Goal: Task Accomplishment & Management: Complete application form

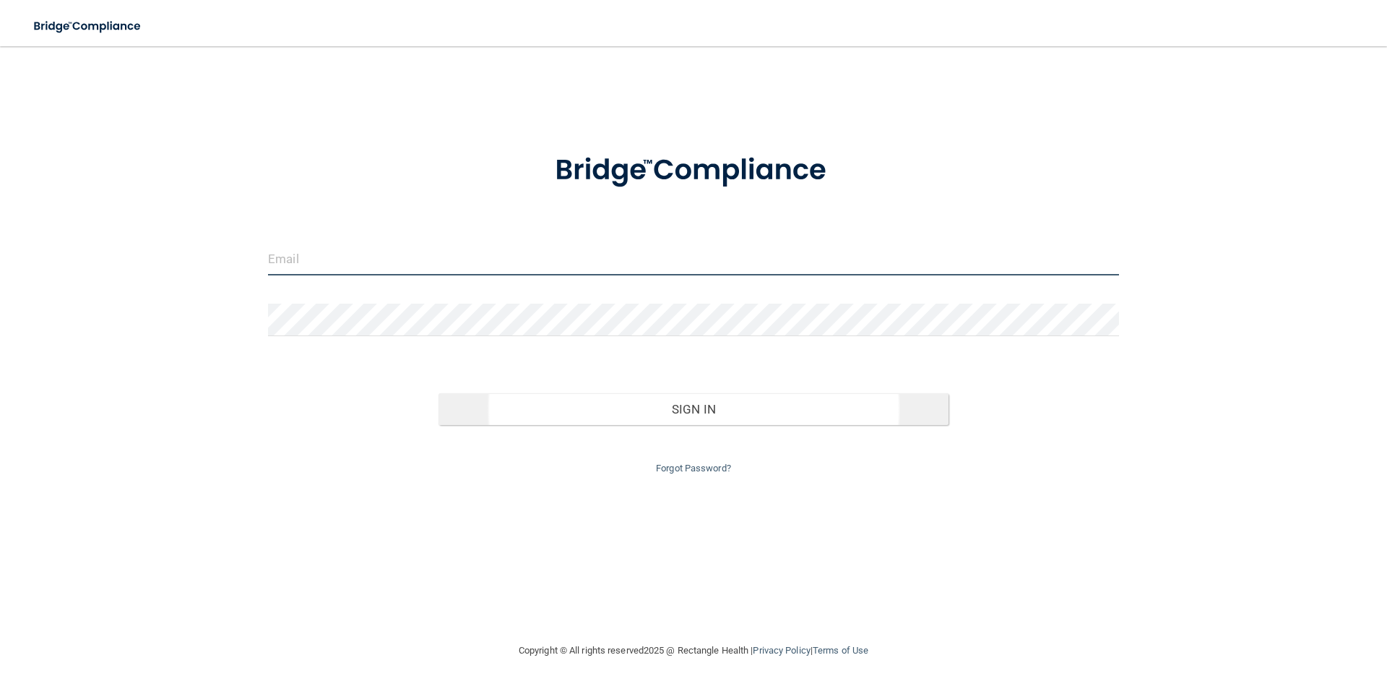
type input "[EMAIL_ADDRESS][DOMAIN_NAME]"
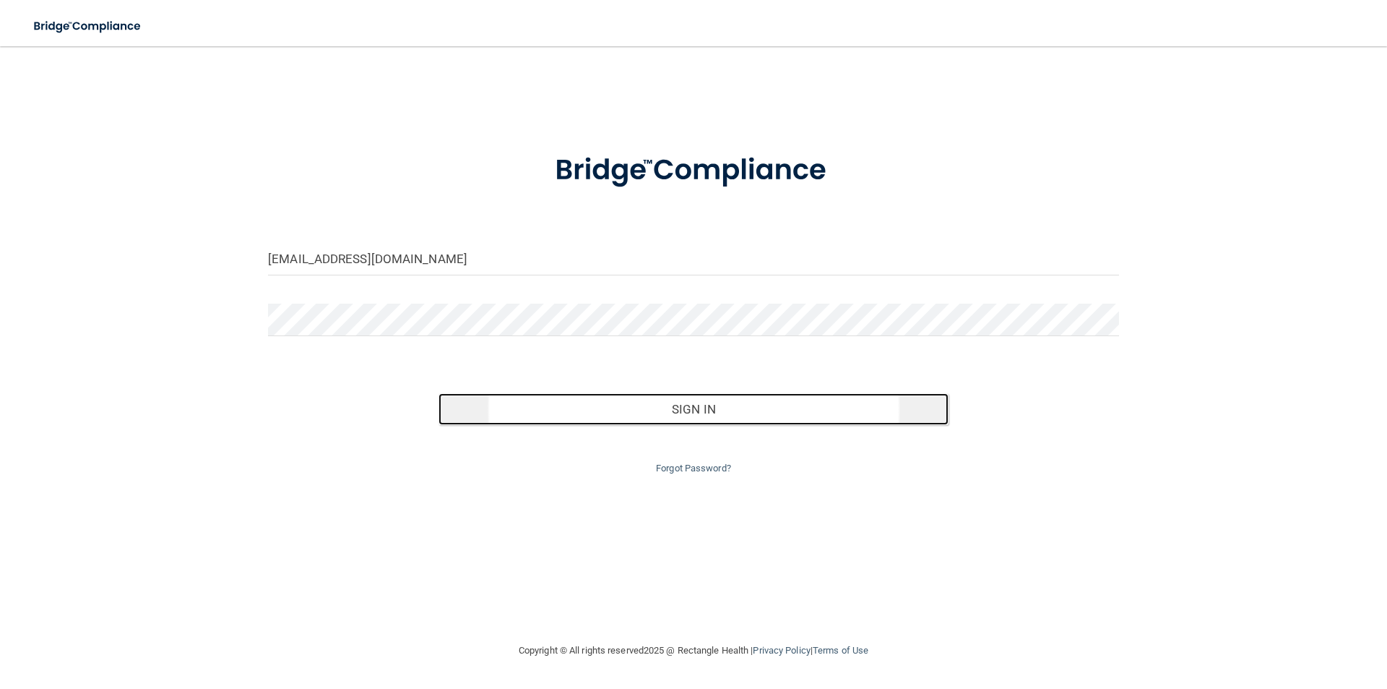
click at [707, 409] on button "Sign In" at bounding box center [694, 409] width 511 height 32
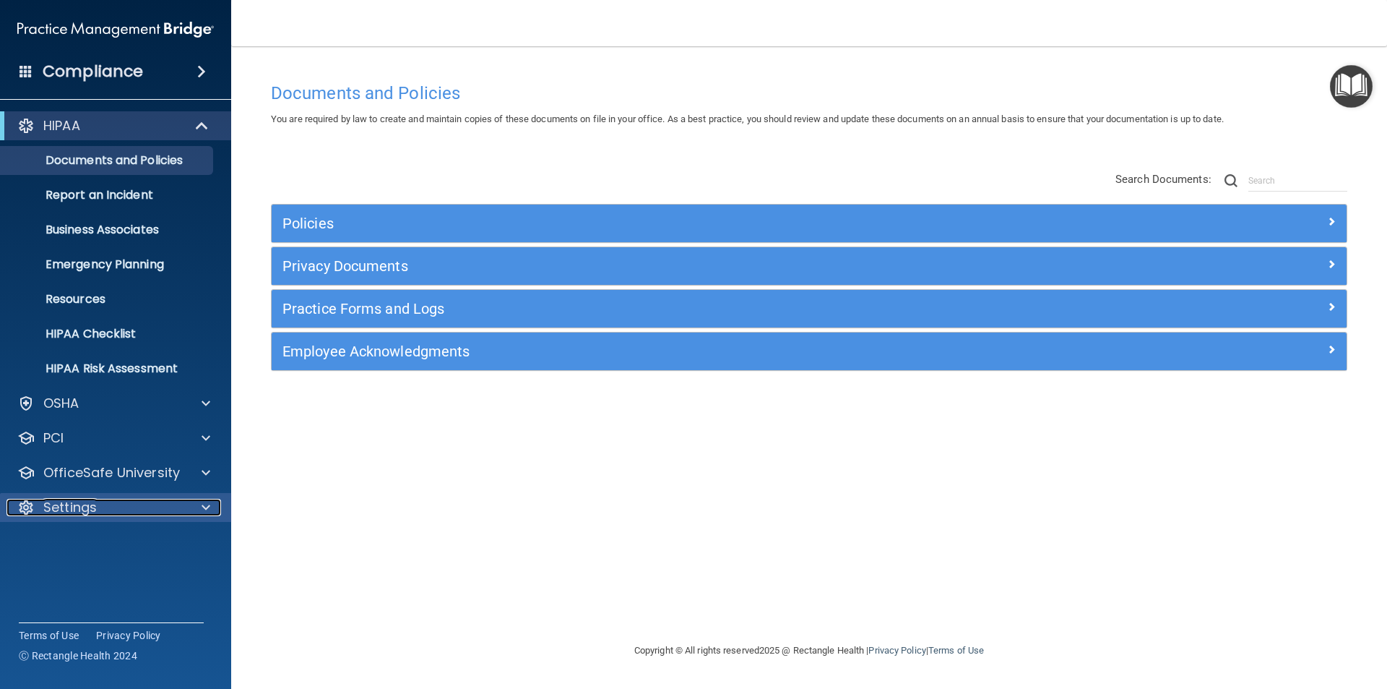
click at [208, 505] on span at bounding box center [206, 507] width 9 height 17
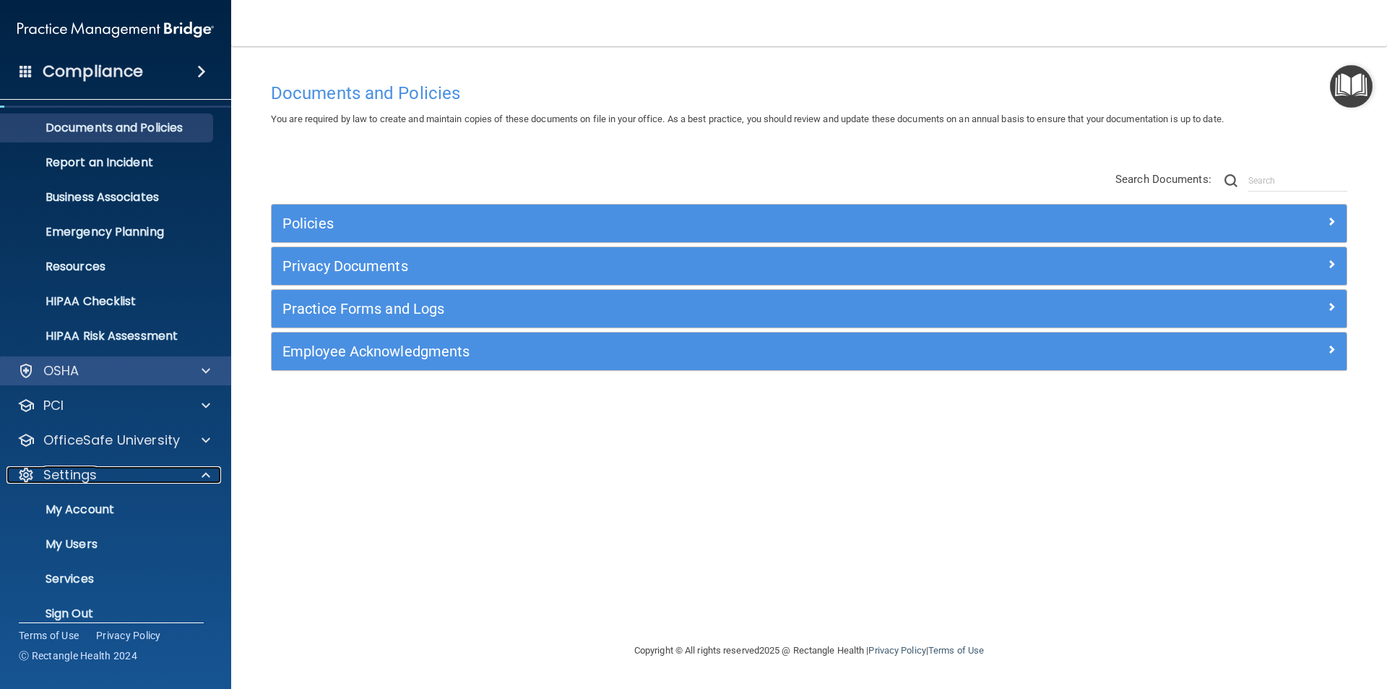
scroll to position [50, 0]
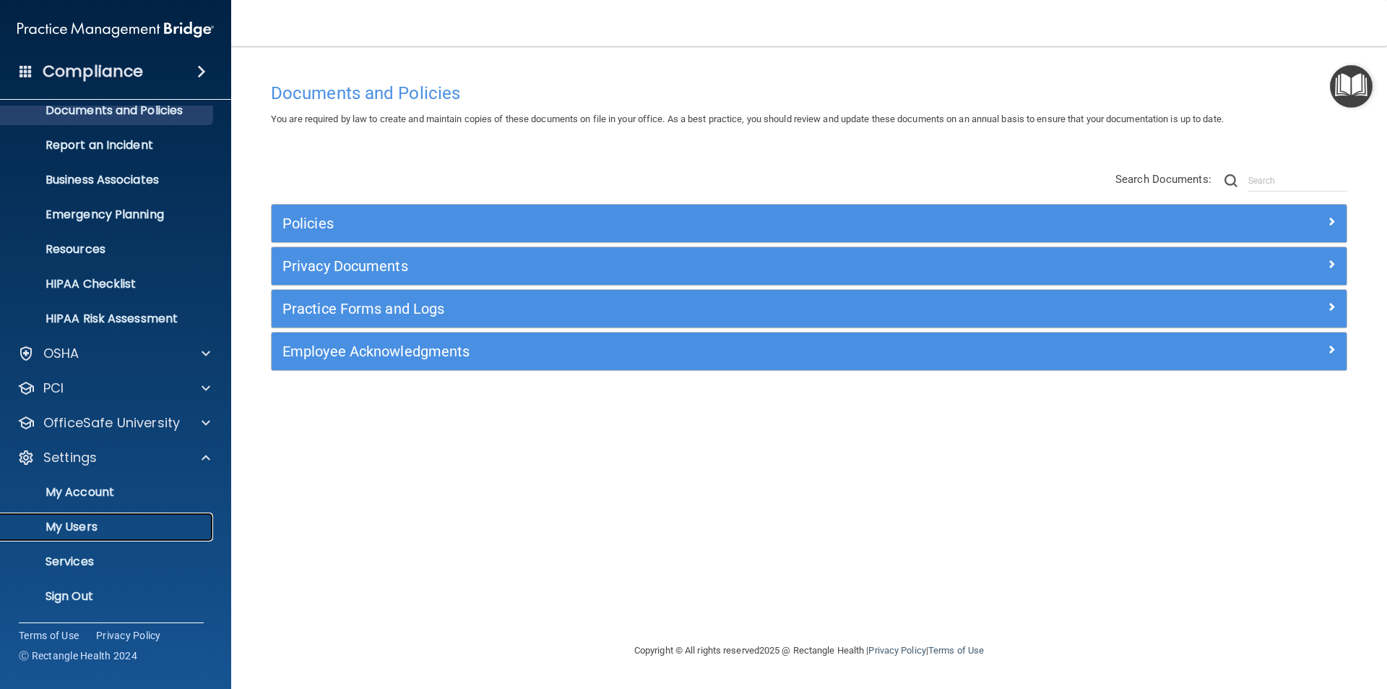
click at [106, 524] on p "My Users" at bounding box center [107, 526] width 197 height 14
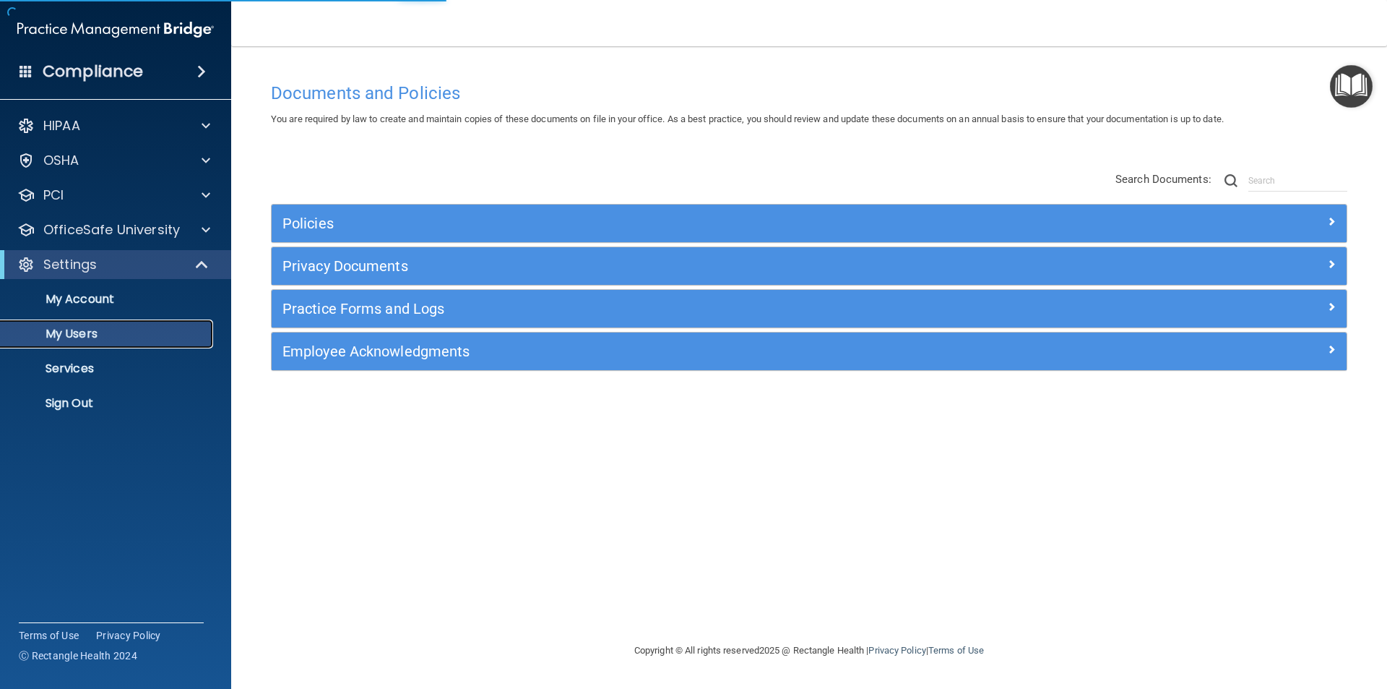
select select "20"
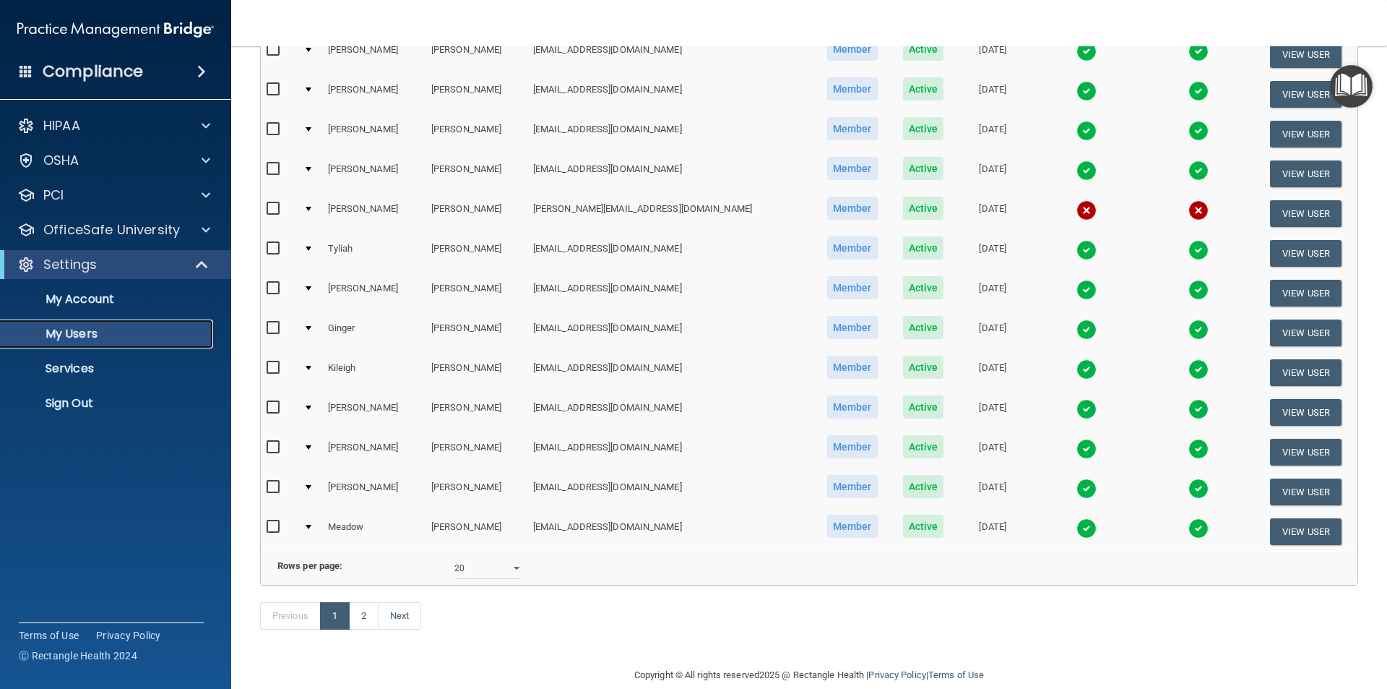
scroll to position [507, 0]
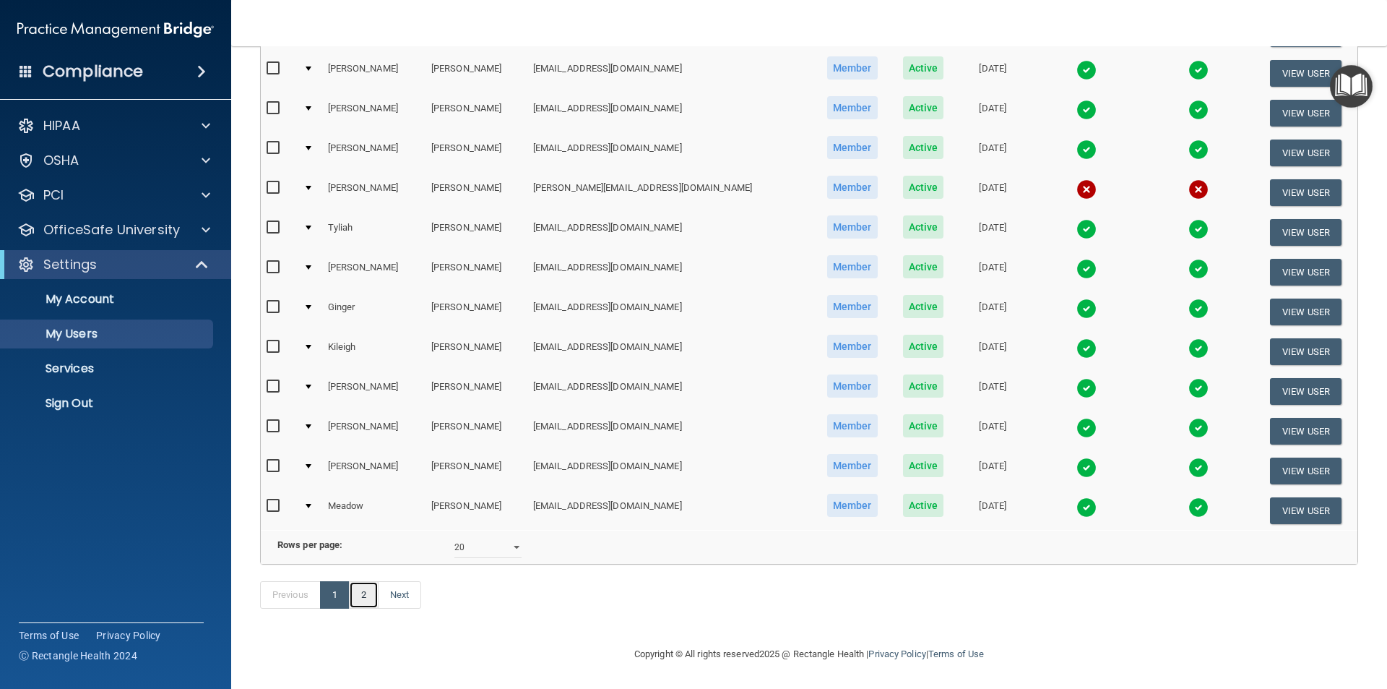
click at [366, 588] on link "2" at bounding box center [364, 594] width 30 height 27
select select "20"
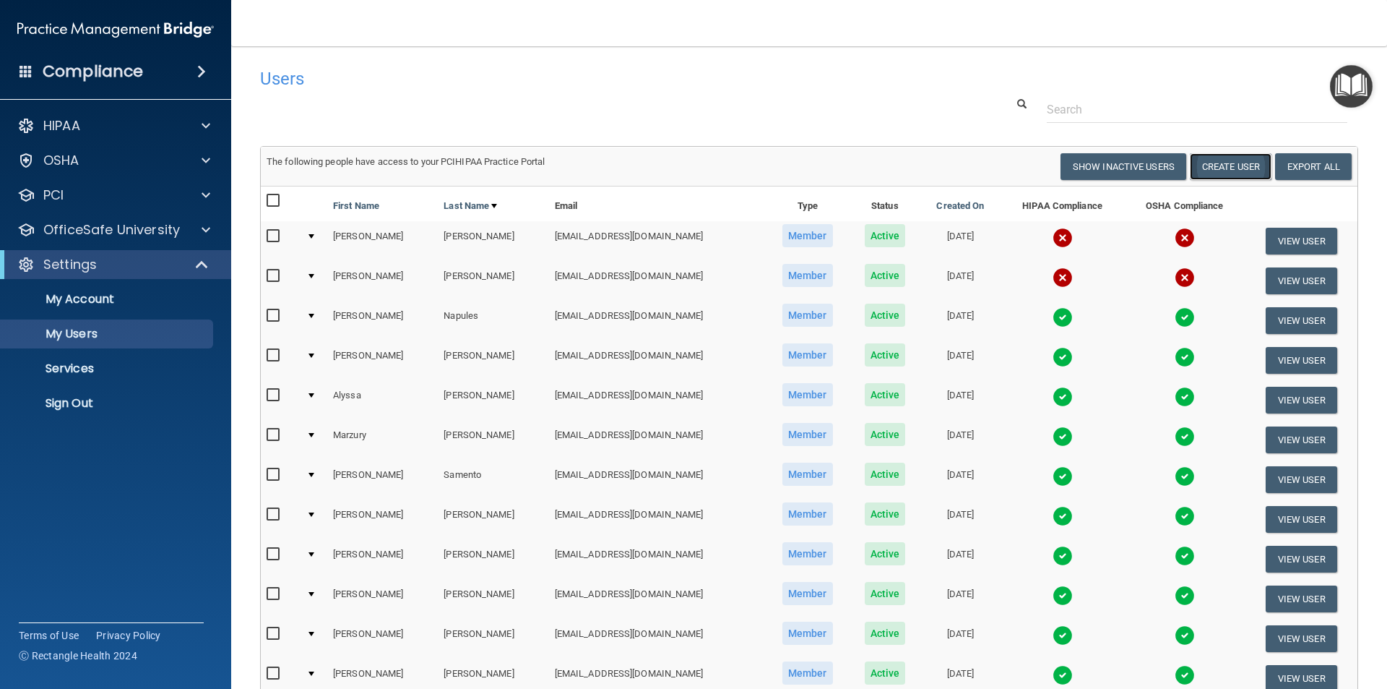
click at [1225, 160] on button "Create User" at bounding box center [1231, 166] width 82 height 27
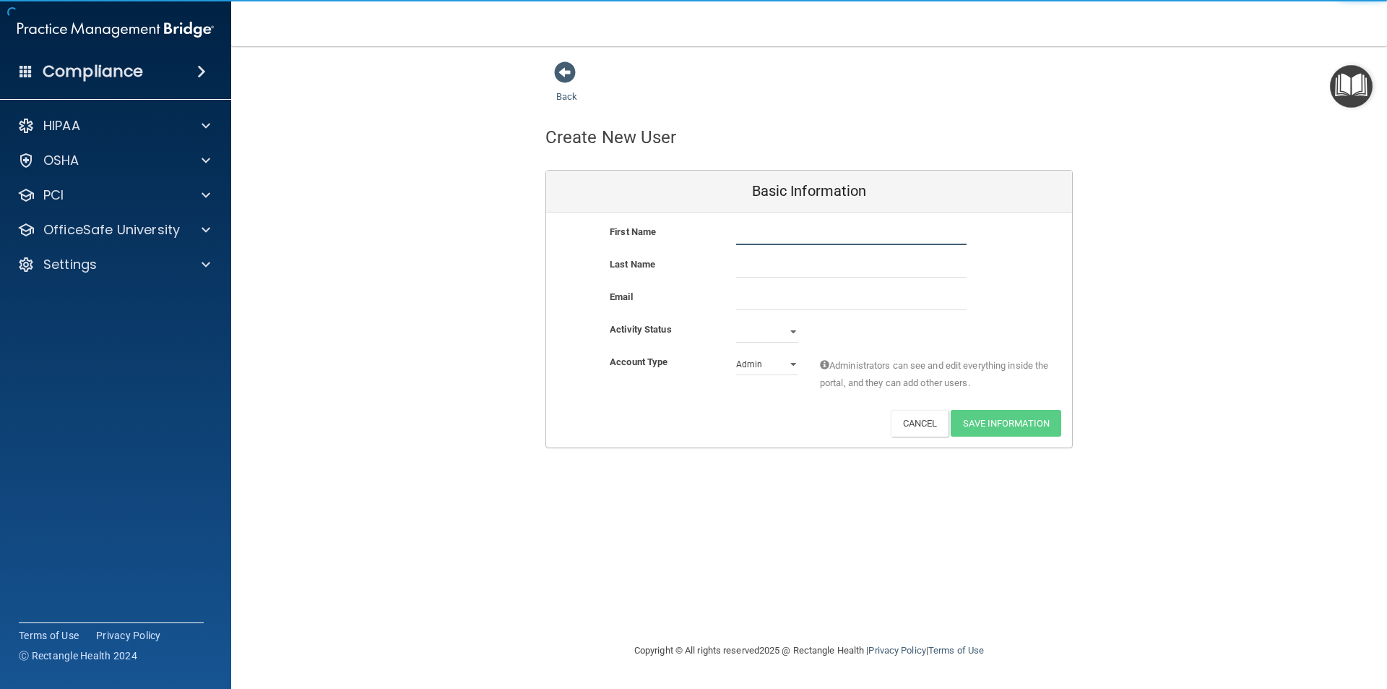
click at [788, 235] on input "text" at bounding box center [851, 234] width 230 height 22
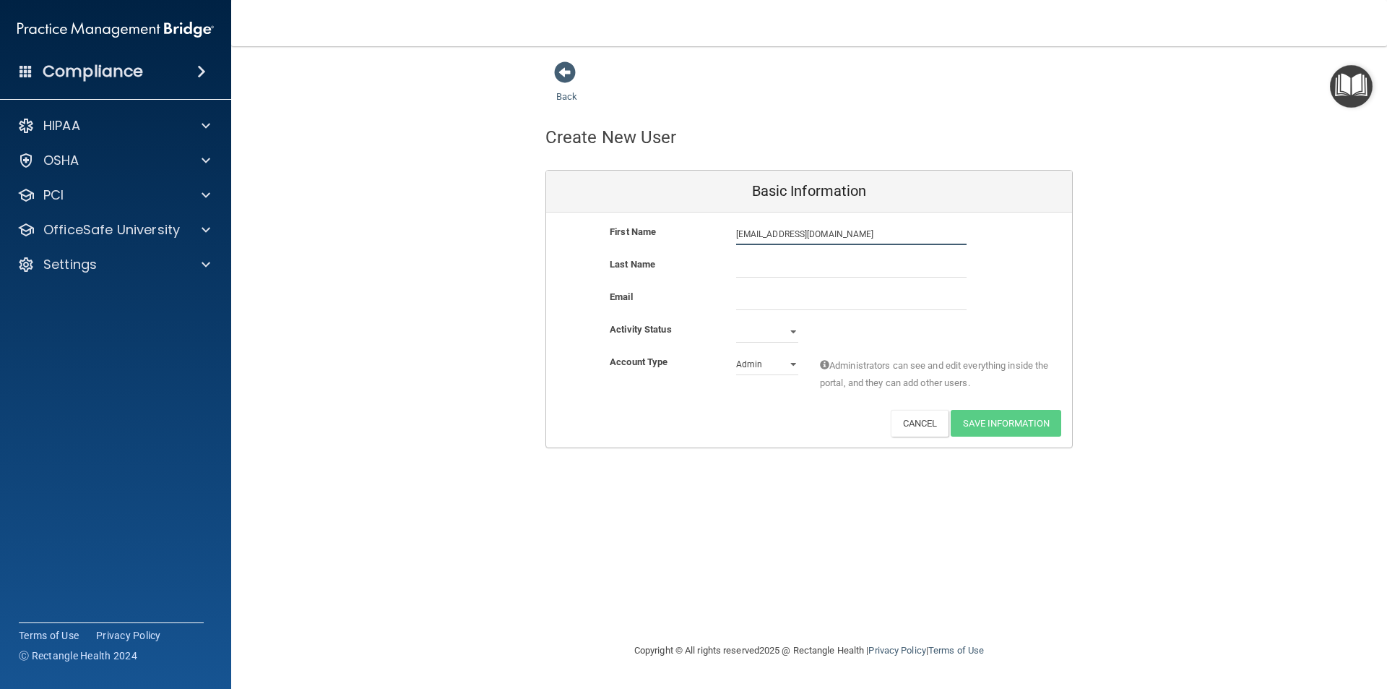
drag, startPoint x: 853, startPoint y: 233, endPoint x: 752, endPoint y: 239, distance: 100.6
click at [715, 239] on div "First Name [EMAIL_ADDRESS][DOMAIN_NAME] [EMAIL_ADDRESS][DOMAIN_NAME]" at bounding box center [809, 234] width 526 height 22
drag, startPoint x: 782, startPoint y: 232, endPoint x: 751, endPoint y: 235, distance: 31.2
type input "[EMAIL_ADDRESS][DOMAIN_NAME]"
click at [742, 266] on input "text" at bounding box center [851, 267] width 230 height 22
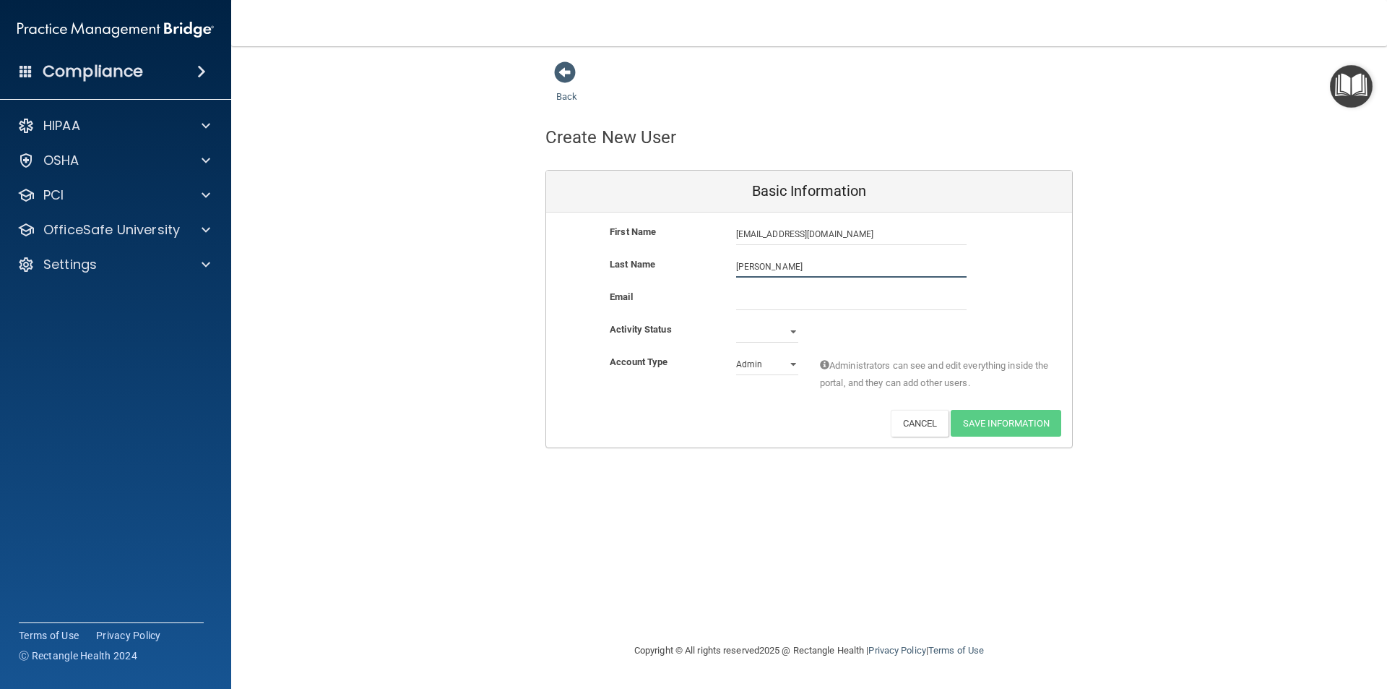
type input "[PERSON_NAME]"
click at [846, 227] on input "[EMAIL_ADDRESS][DOMAIN_NAME]" at bounding box center [851, 234] width 230 height 22
type input "t"
type input "[PERSON_NAME]"
click at [746, 297] on input "email" at bounding box center [851, 299] width 230 height 22
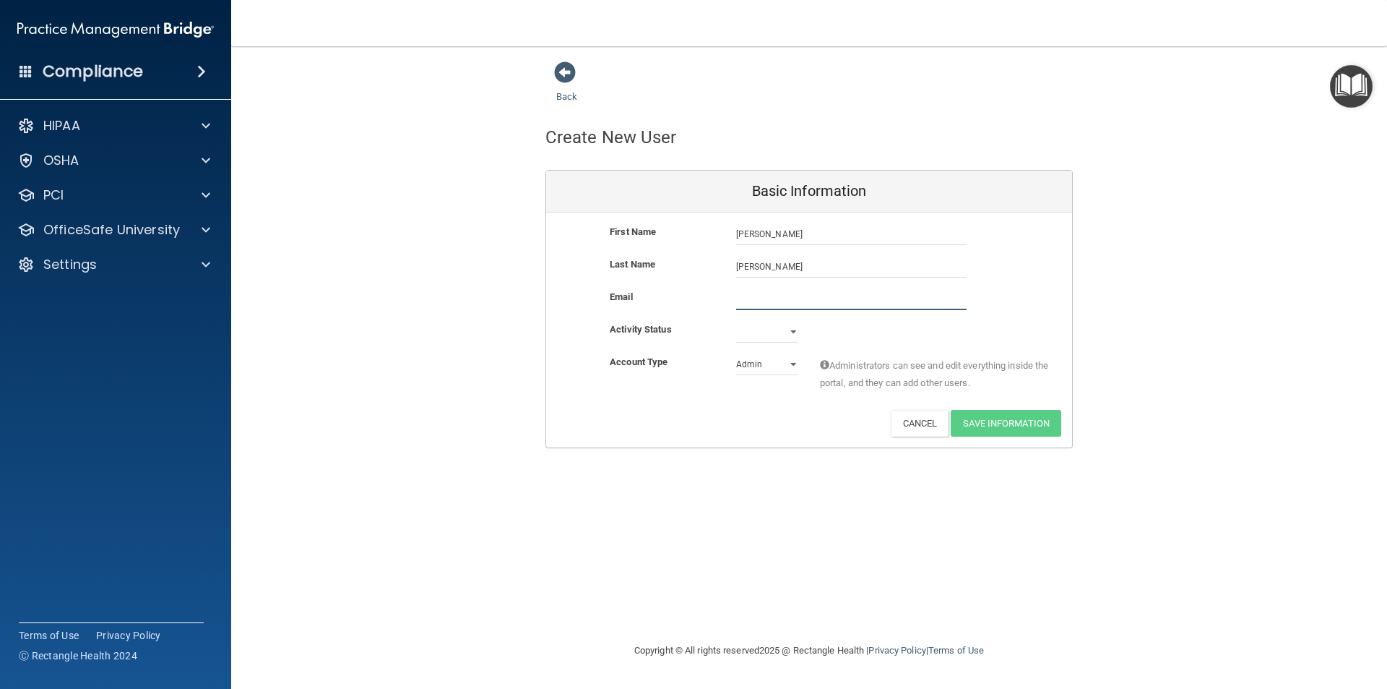
paste input "[EMAIL_ADDRESS][DOMAIN_NAME]"
type input "[EMAIL_ADDRESS][DOMAIN_NAME]"
click at [793, 329] on select "Active Inactive" at bounding box center [767, 332] width 62 height 22
select select "active"
click at [736, 321] on select "Active Inactive" at bounding box center [767, 332] width 62 height 22
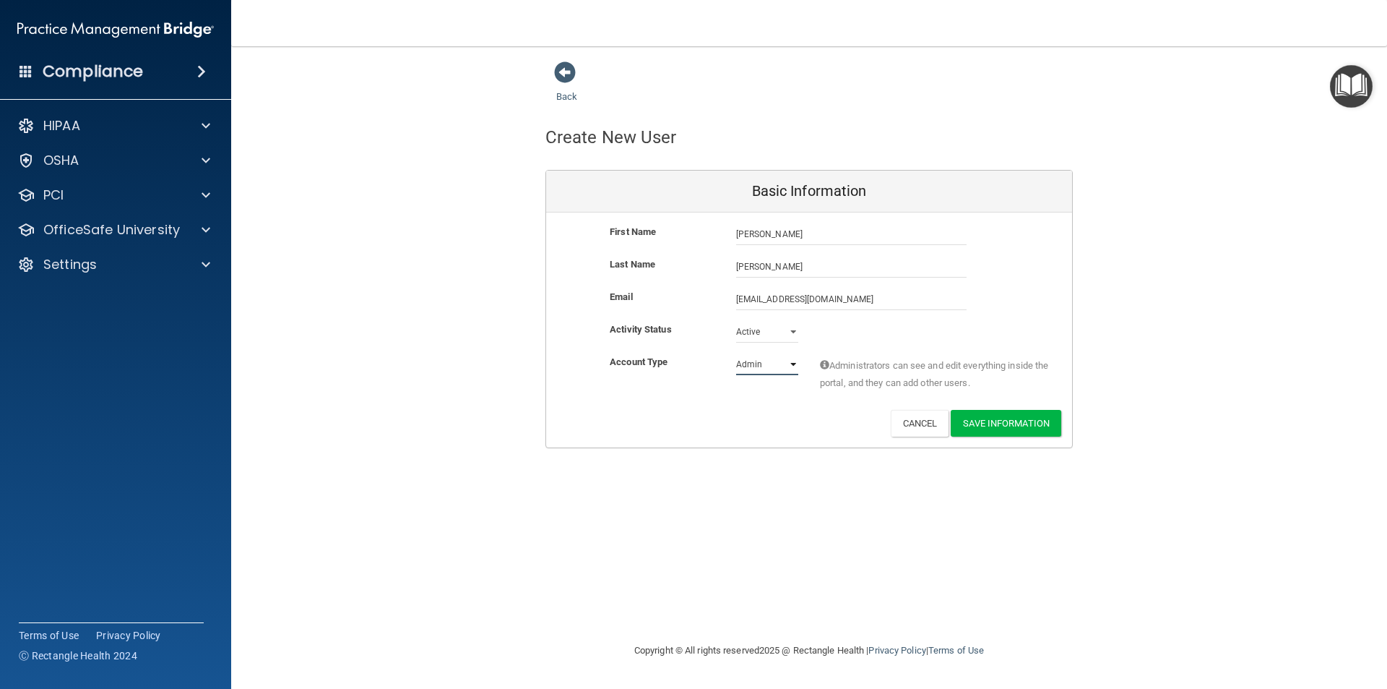
click at [788, 365] on select "Admin Member" at bounding box center [767, 364] width 62 height 22
select select "practice_member"
click at [736, 353] on select "Admin Member" at bounding box center [767, 364] width 62 height 22
click at [1014, 418] on button "Save Information" at bounding box center [1006, 423] width 111 height 27
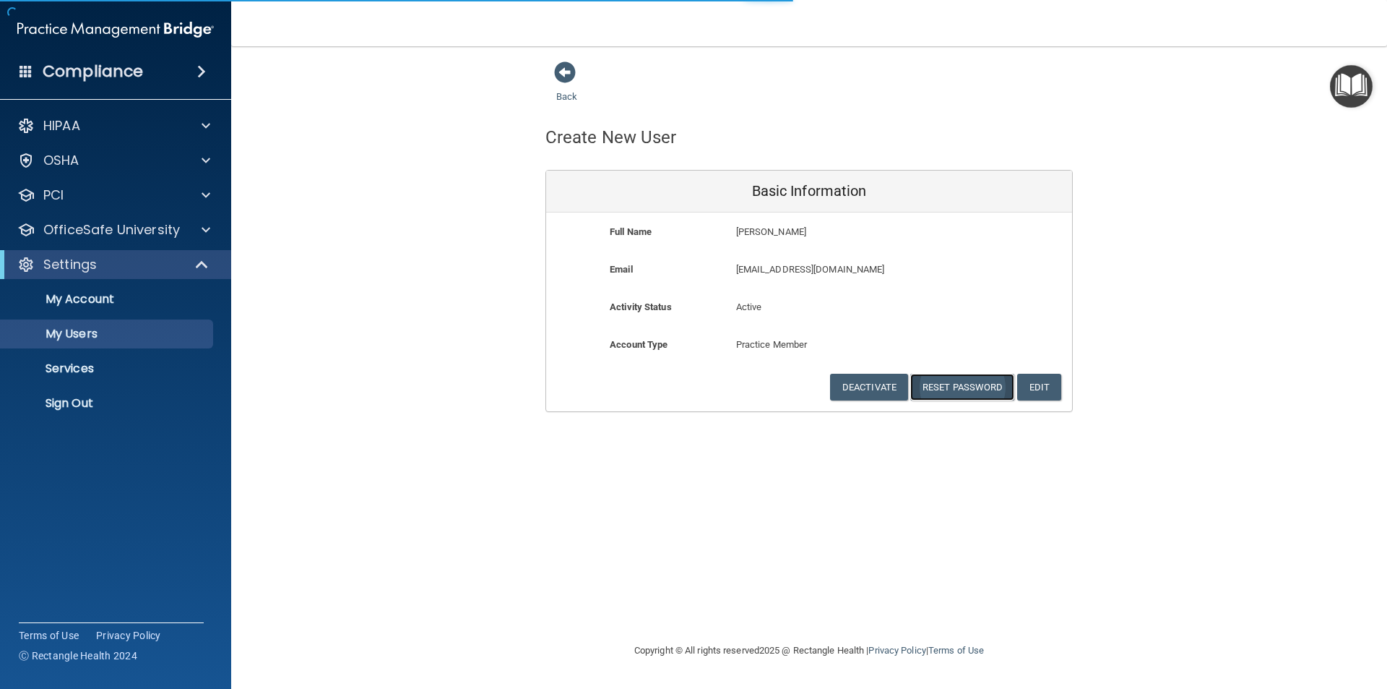
click at [976, 386] on button "Reset Password" at bounding box center [962, 387] width 104 height 27
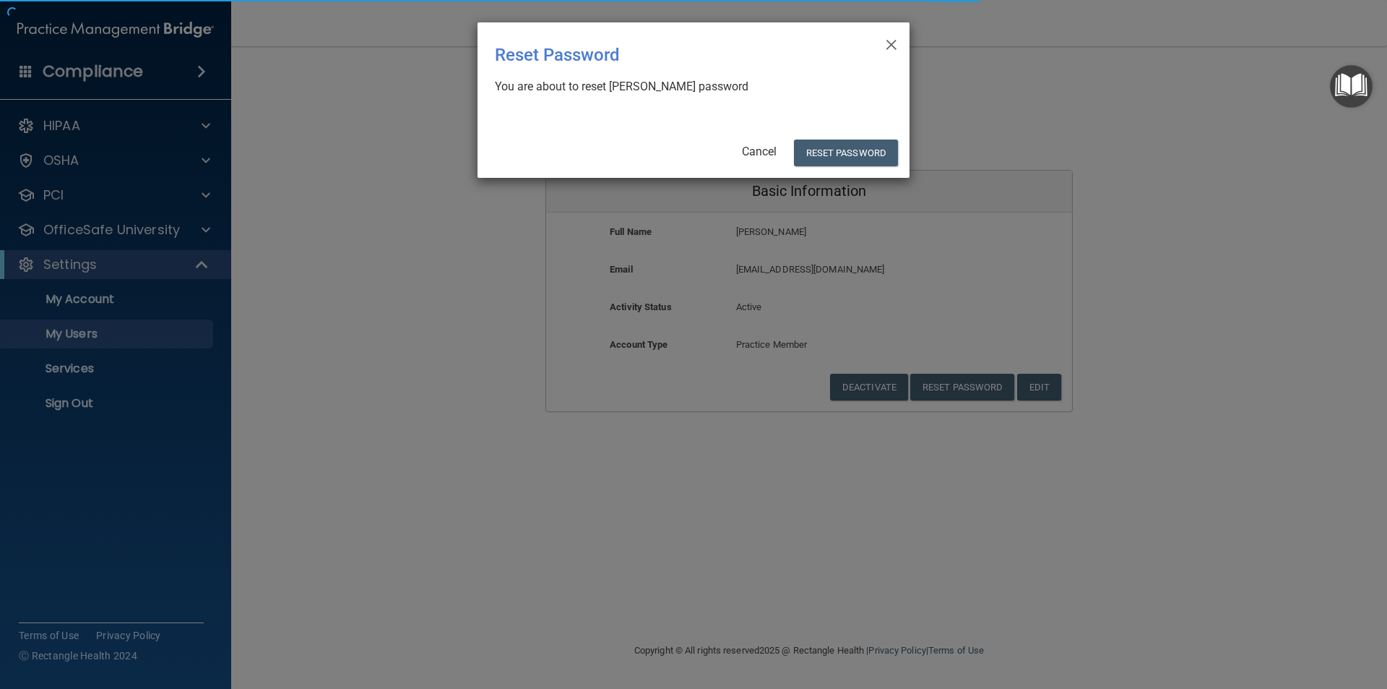
select select "20"
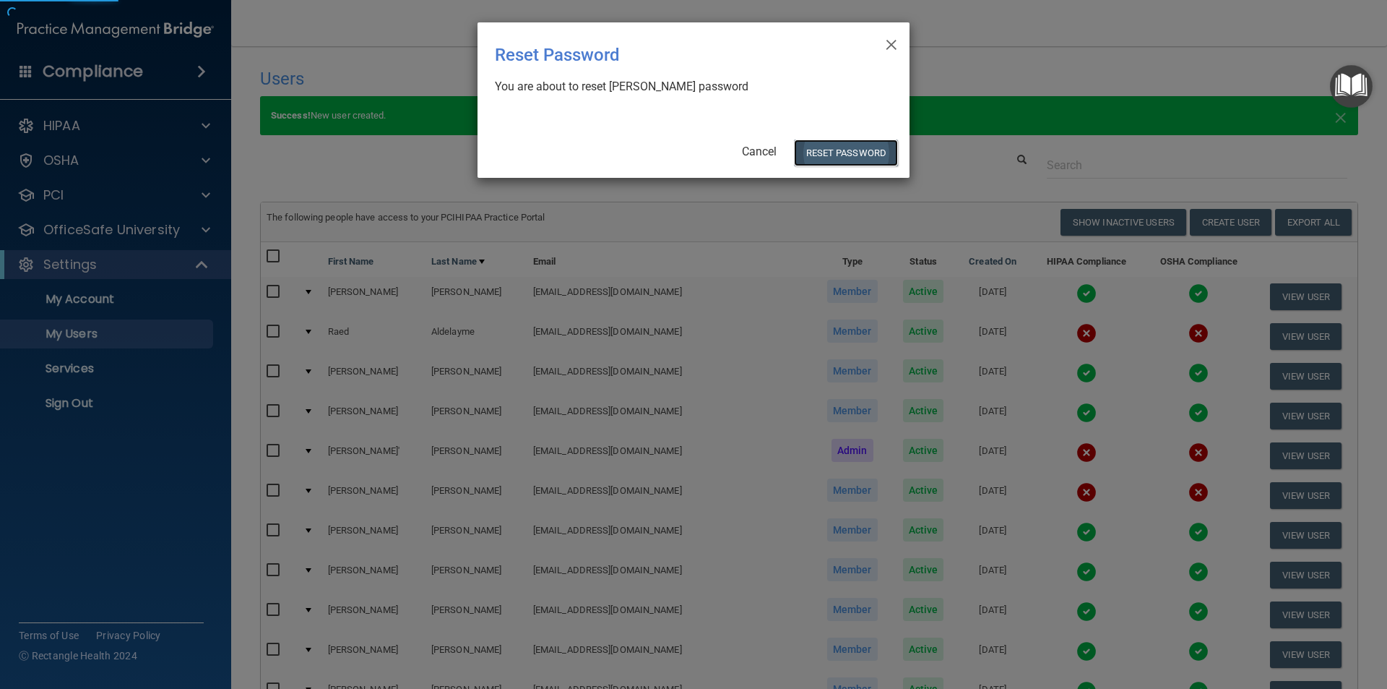
click at [854, 153] on button "Reset Password" at bounding box center [846, 152] width 104 height 27
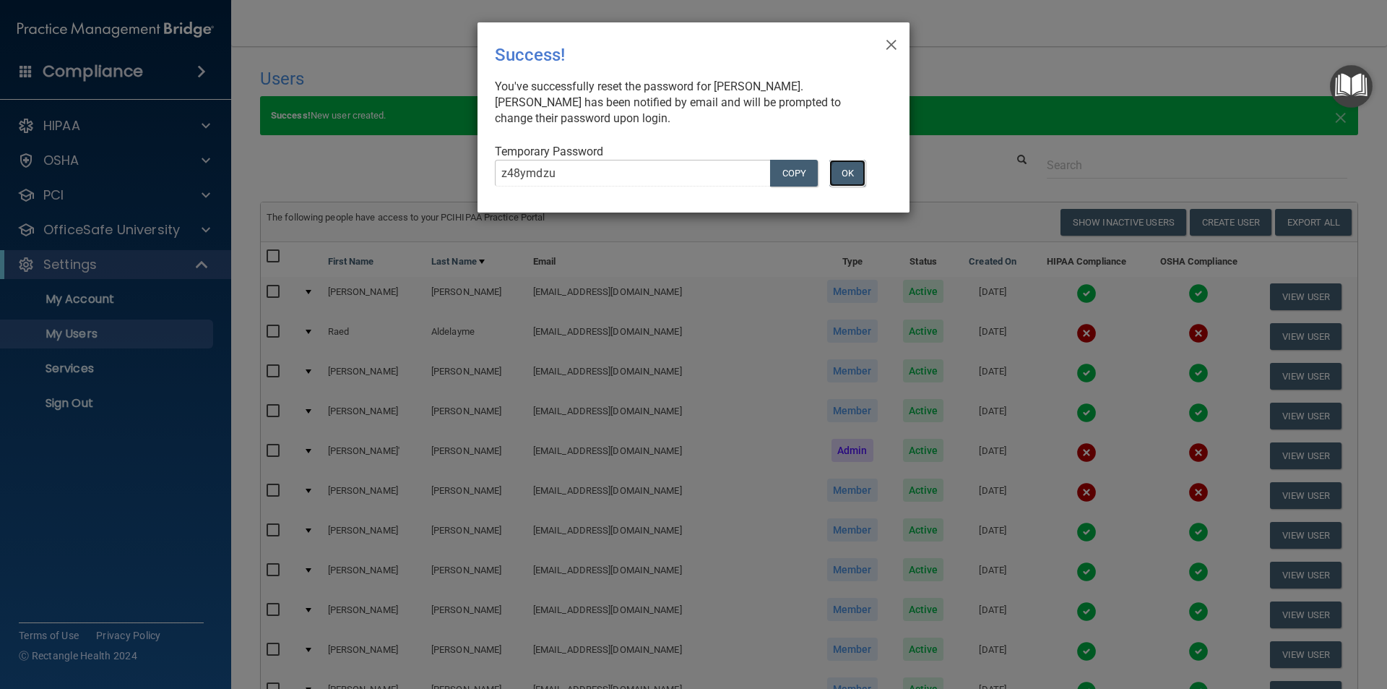
click at [848, 160] on button "OK" at bounding box center [847, 173] width 36 height 27
